Goal: Task Accomplishment & Management: Use online tool/utility

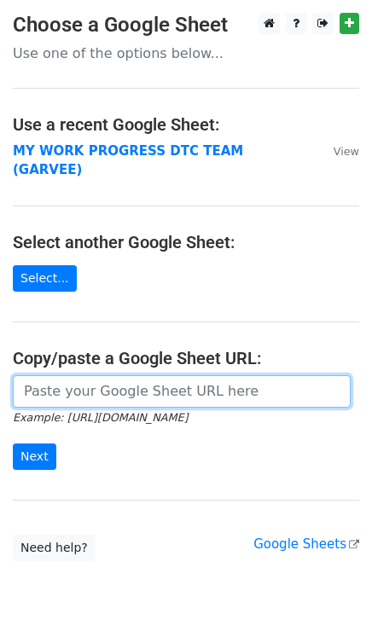
click at [159, 377] on input "url" at bounding box center [182, 391] width 338 height 32
paste input "[URL][DOMAIN_NAME]"
type input "[URL][DOMAIN_NAME]"
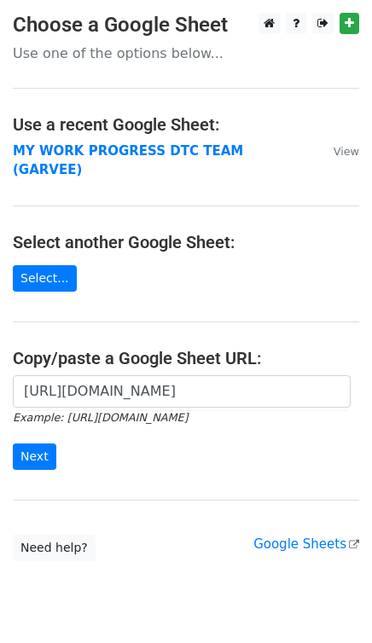
click at [27, 453] on div "[URL][DOMAIN_NAME] Example: [URL][DOMAIN_NAME] Next" at bounding box center [186, 431] width 372 height 113
click at [32, 447] on input "Next" at bounding box center [34, 456] width 43 height 26
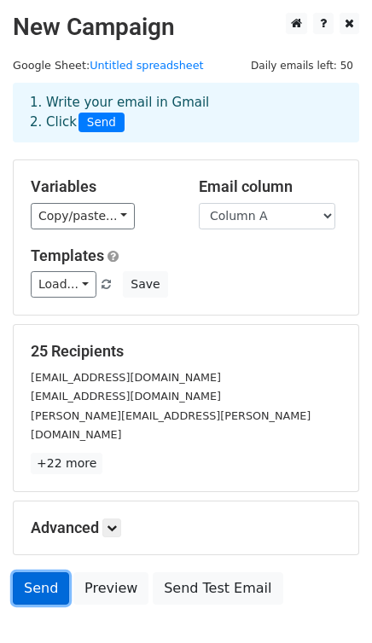
click at [42, 572] on link "Send" at bounding box center [41, 588] width 56 height 32
click at [42, 573] on link "Send" at bounding box center [41, 588] width 56 height 32
click at [43, 573] on link "Send" at bounding box center [41, 588] width 56 height 32
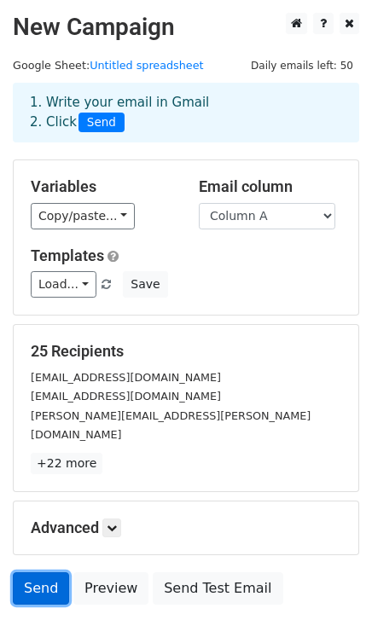
click at [43, 573] on link "Send" at bounding box center [41, 588] width 56 height 32
